Goal: Task Accomplishment & Management: Use online tool/utility

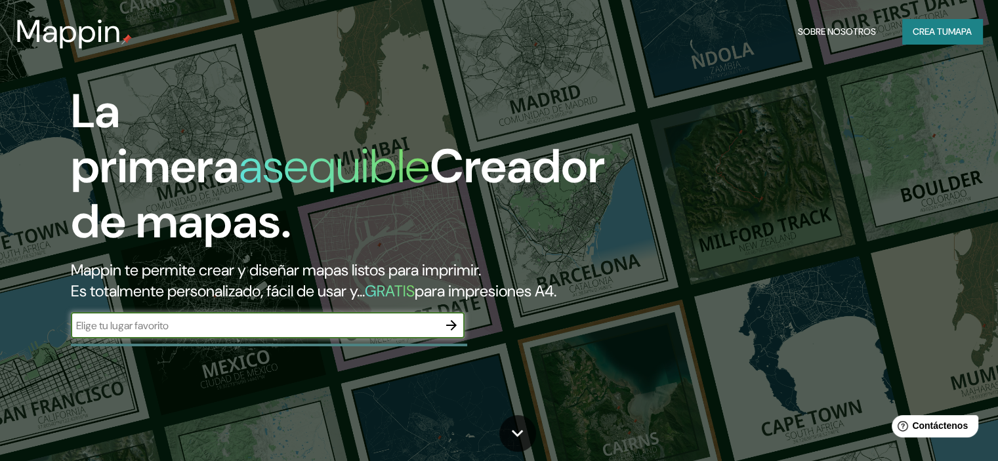
click at [199, 333] on input "text" at bounding box center [254, 325] width 367 height 15
type input "municipalidad de [GEOGRAPHIC_DATA][PERSON_NAME]"
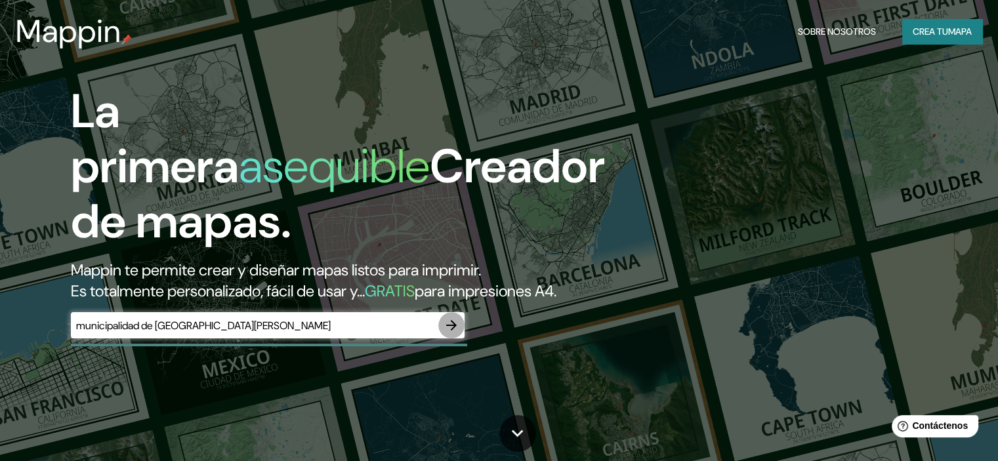
click at [440, 339] on button "button" at bounding box center [451, 325] width 26 height 26
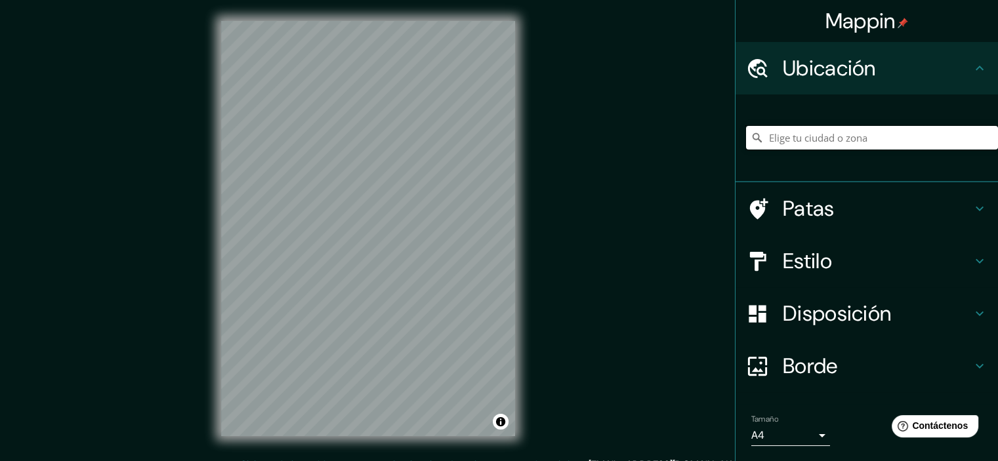
click at [810, 137] on input "Elige tu ciudad o zona" at bounding box center [872, 138] width 252 height 24
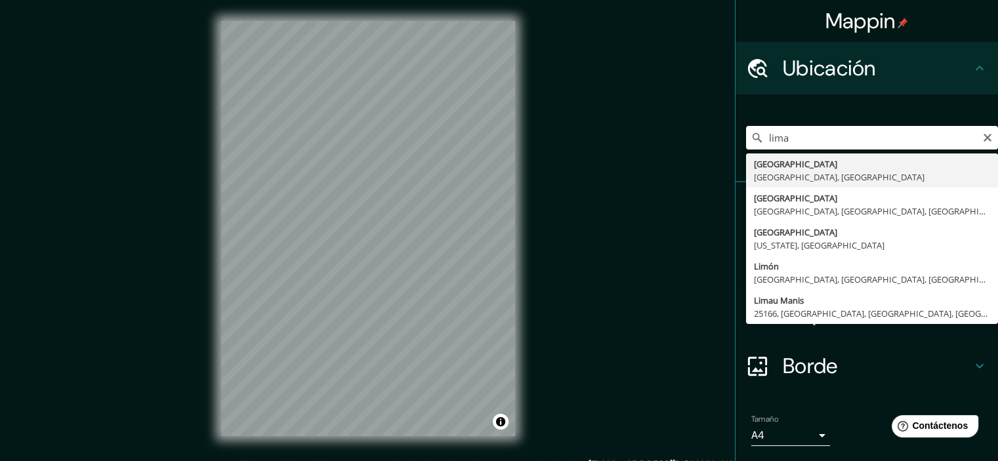
drag, startPoint x: 779, startPoint y: 141, endPoint x: 736, endPoint y: 145, distance: 42.8
click at [746, 145] on input "lima" at bounding box center [872, 138] width 252 height 24
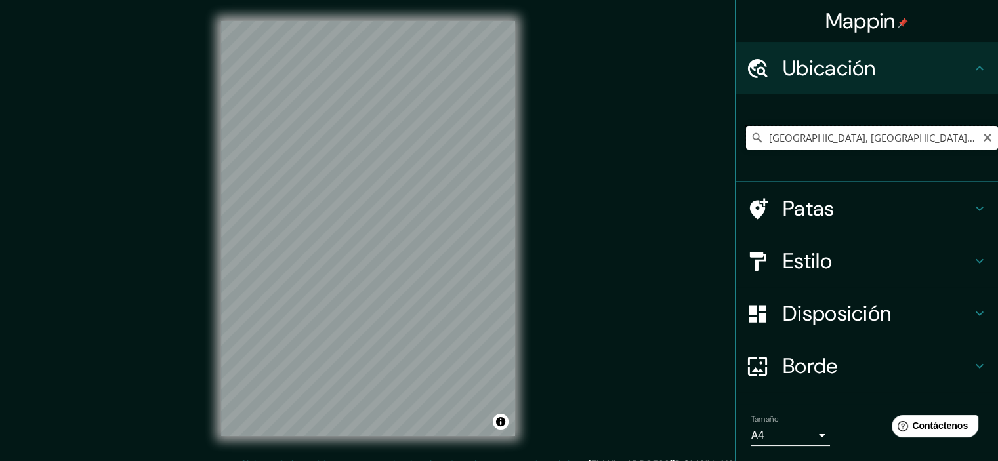
click at [788, 140] on input "[GEOGRAPHIC_DATA], [GEOGRAPHIC_DATA], [GEOGRAPHIC_DATA]" at bounding box center [872, 138] width 252 height 24
drag, startPoint x: 897, startPoint y: 133, endPoint x: 633, endPoint y: 133, distance: 264.4
click at [633, 133] on div "Mappin Ubicación [GEOGRAPHIC_DATA], [GEOGRAPHIC_DATA], [GEOGRAPHIC_DATA] Patas …" at bounding box center [499, 239] width 998 height 478
click at [780, 133] on input "Ancón, [GEOGRAPHIC_DATA], [GEOGRAPHIC_DATA], [GEOGRAPHIC_DATA]" at bounding box center [872, 138] width 252 height 24
drag, startPoint x: 756, startPoint y: 138, endPoint x: 939, endPoint y: 141, distance: 183.1
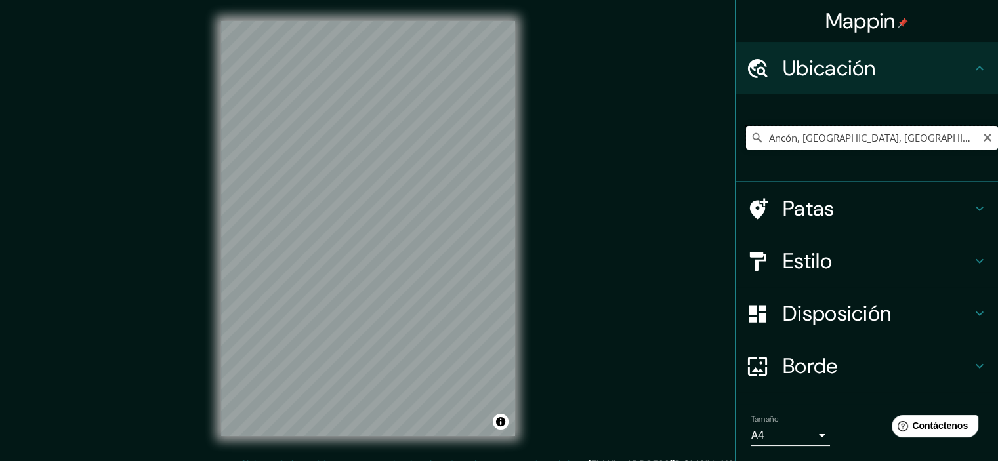
click at [939, 141] on input "Ancón, [GEOGRAPHIC_DATA], [GEOGRAPHIC_DATA], [GEOGRAPHIC_DATA]" at bounding box center [872, 138] width 252 height 24
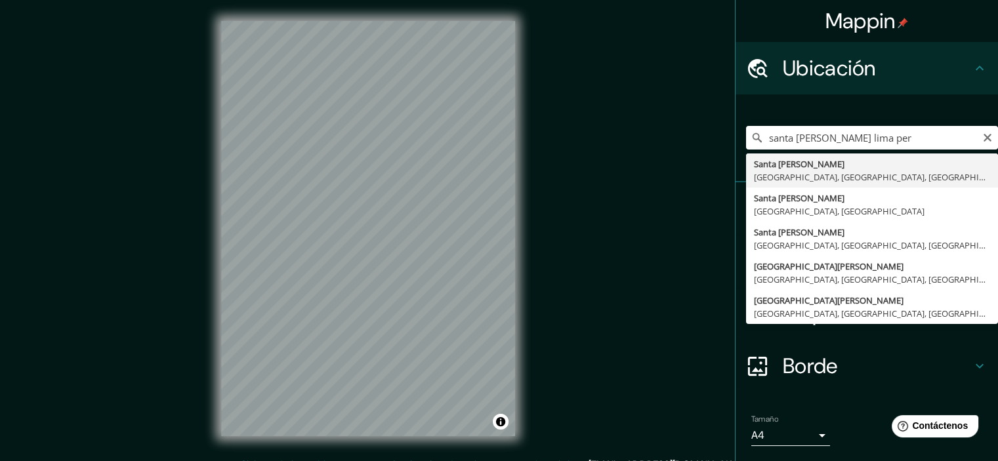
type input "[GEOGRAPHIC_DATA][PERSON_NAME], [GEOGRAPHIC_DATA], [GEOGRAPHIC_DATA], [GEOGRAPH…"
